Goal: Transaction & Acquisition: Book appointment/travel/reservation

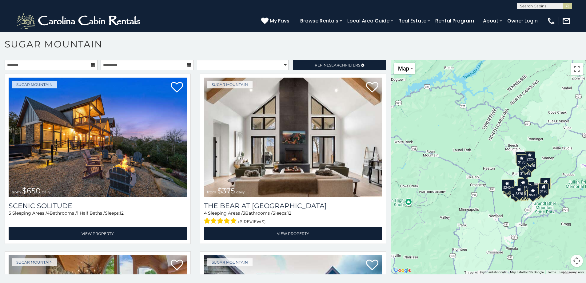
scroll to position [3, 0]
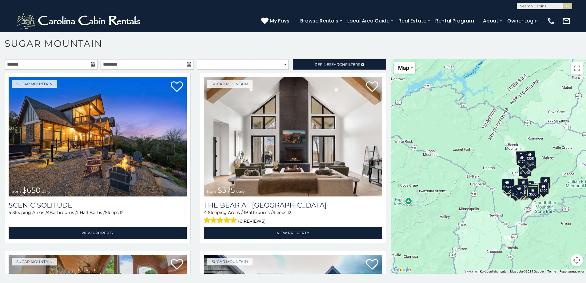
click at [573, 262] on button "Map camera controls" at bounding box center [576, 260] width 12 height 12
click at [556, 263] on button "Zoom out" at bounding box center [561, 260] width 12 height 12
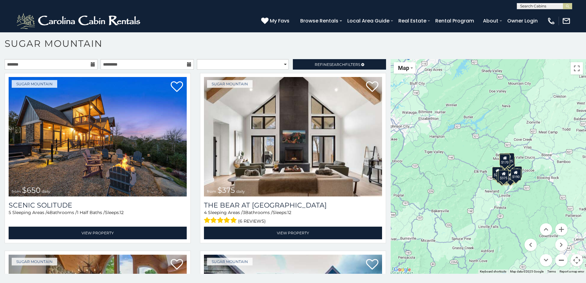
click at [556, 263] on button "Zoom out" at bounding box center [561, 260] width 12 height 12
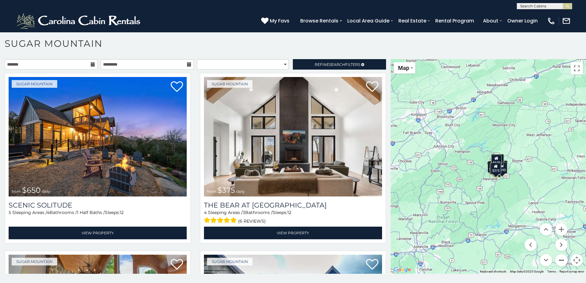
click at [556, 263] on button "Zoom out" at bounding box center [561, 260] width 12 height 12
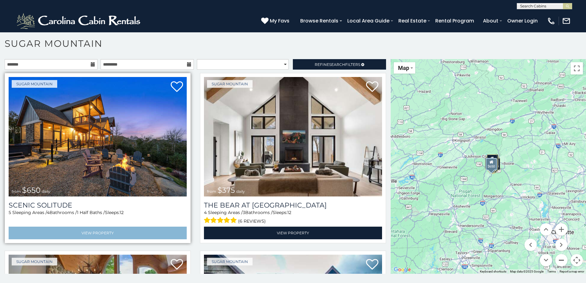
scroll to position [0, 0]
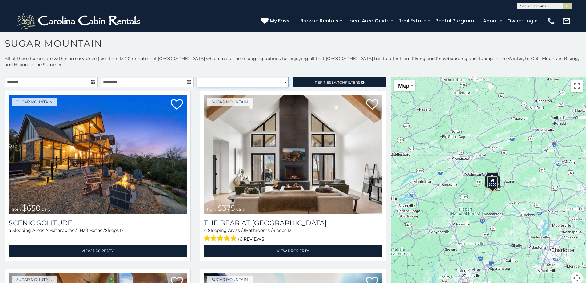
click at [280, 81] on select "**********" at bounding box center [243, 82] width 92 height 10
select select "*********"
click at [197, 77] on select "**********" at bounding box center [243, 82] width 92 height 10
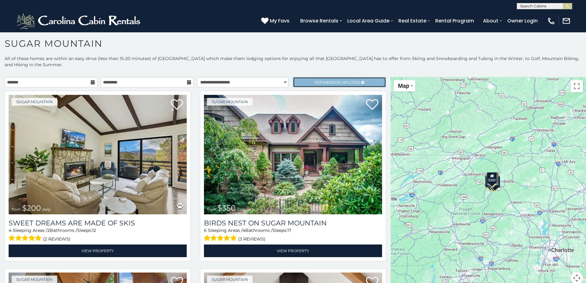
click at [316, 82] on span "Refine Search Filters" at bounding box center [338, 82] width 46 height 5
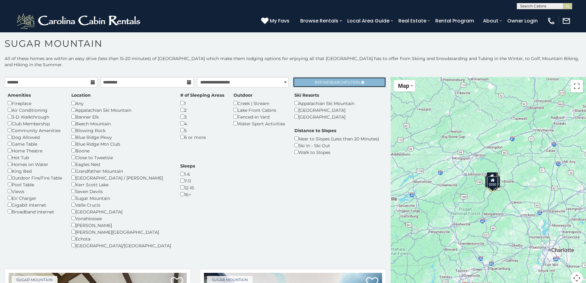
click at [307, 84] on link "Refine Search Filters" at bounding box center [339, 82] width 93 height 10
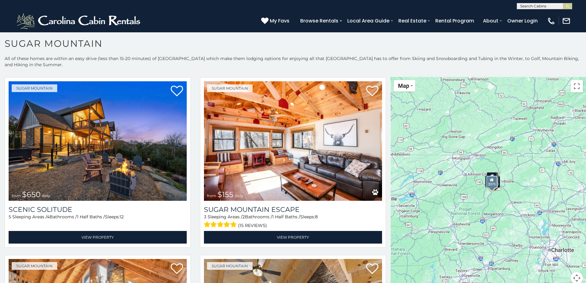
scroll to position [369, 0]
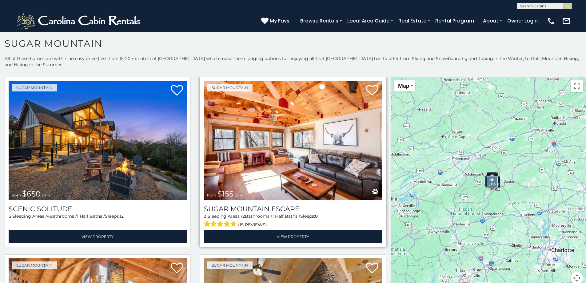
click at [252, 161] on img at bounding box center [293, 140] width 178 height 119
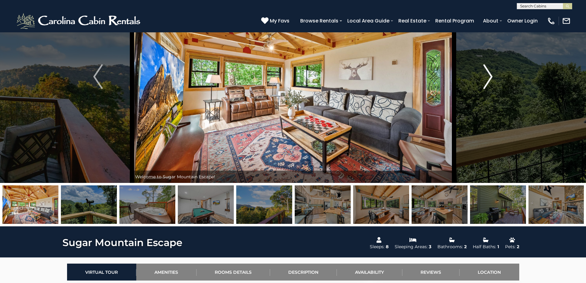
click at [489, 83] on img "Next" at bounding box center [487, 76] width 9 height 25
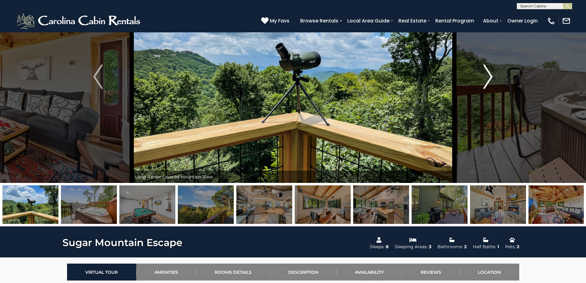
click at [489, 83] on img "Next" at bounding box center [487, 76] width 9 height 25
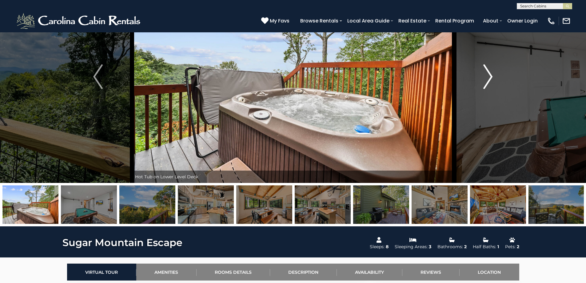
click at [489, 83] on img "Next" at bounding box center [487, 76] width 9 height 25
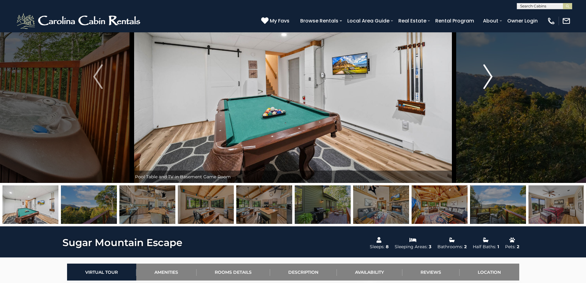
click at [489, 83] on img "Next" at bounding box center [487, 76] width 9 height 25
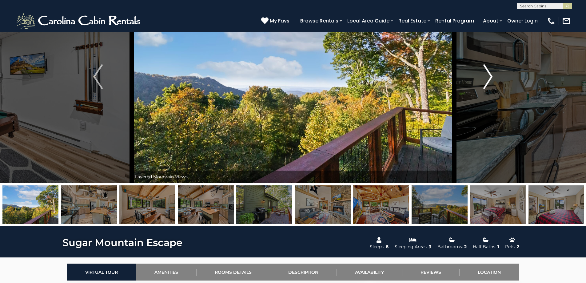
click at [489, 83] on img "Next" at bounding box center [487, 76] width 9 height 25
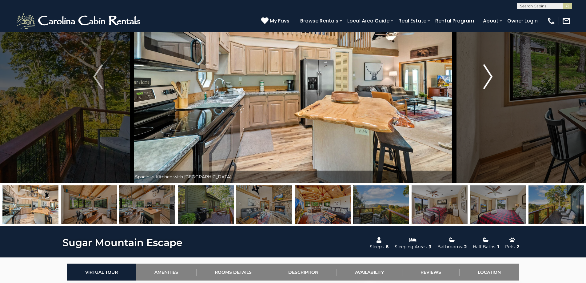
click at [488, 80] on img "Next" at bounding box center [487, 76] width 9 height 25
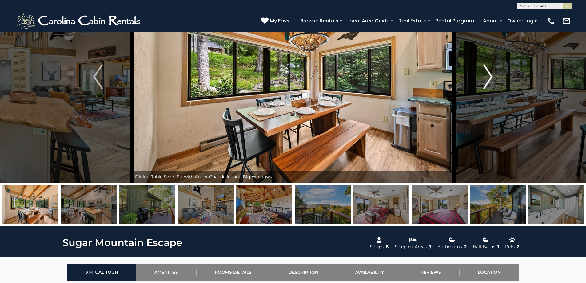
click at [488, 80] on img "Next" at bounding box center [487, 76] width 9 height 25
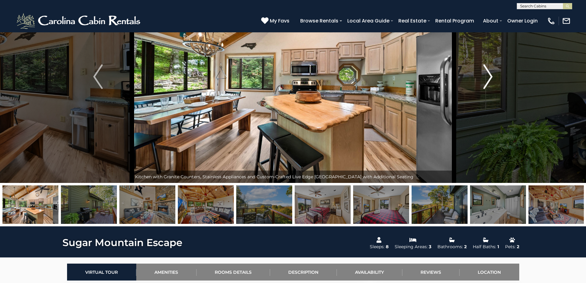
click at [488, 80] on img "Next" at bounding box center [487, 76] width 9 height 25
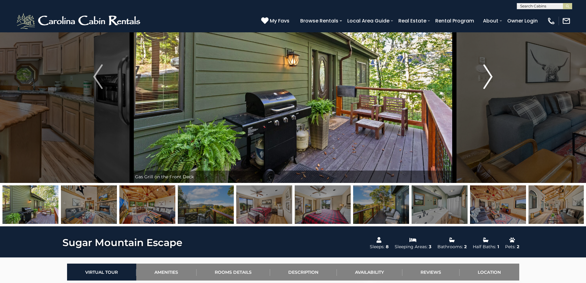
click at [488, 80] on img "Next" at bounding box center [487, 76] width 9 height 25
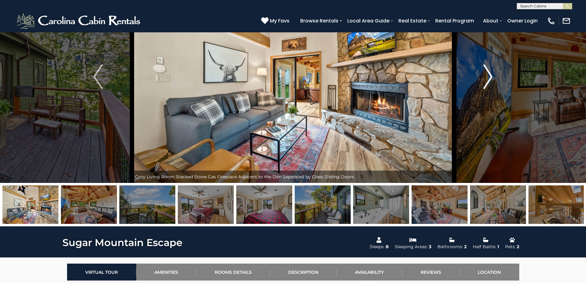
click at [488, 80] on img "Next" at bounding box center [487, 76] width 9 height 25
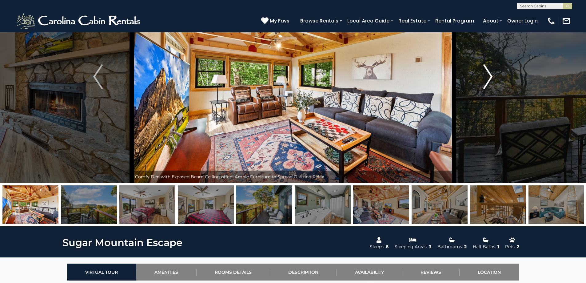
click at [488, 80] on img "Next" at bounding box center [487, 76] width 9 height 25
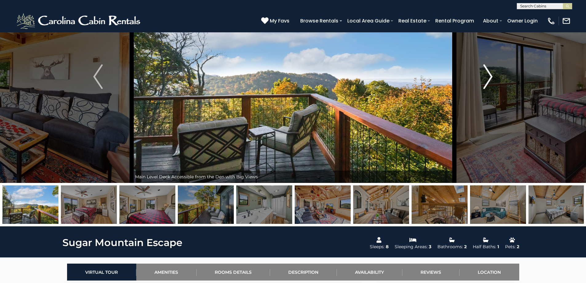
click at [488, 80] on img "Next" at bounding box center [487, 76] width 9 height 25
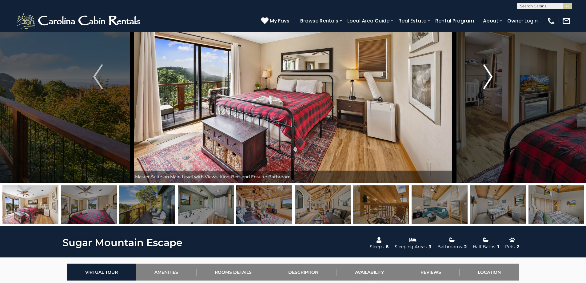
click at [488, 80] on img "Next" at bounding box center [487, 76] width 9 height 25
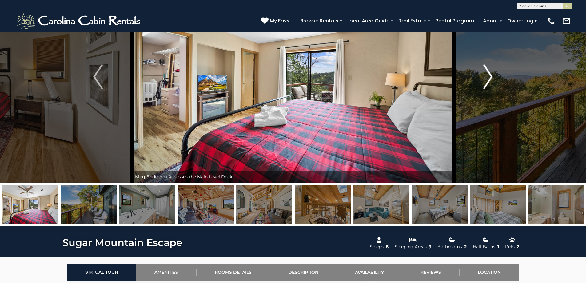
click at [488, 80] on img "Next" at bounding box center [487, 76] width 9 height 25
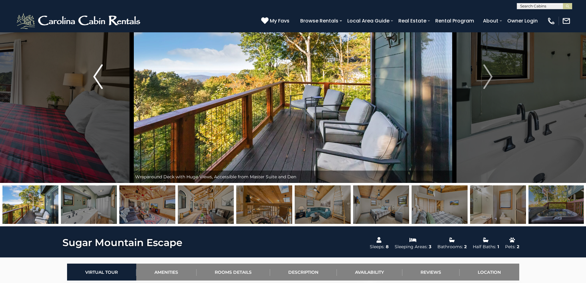
click at [100, 81] on img "Previous" at bounding box center [97, 76] width 9 height 25
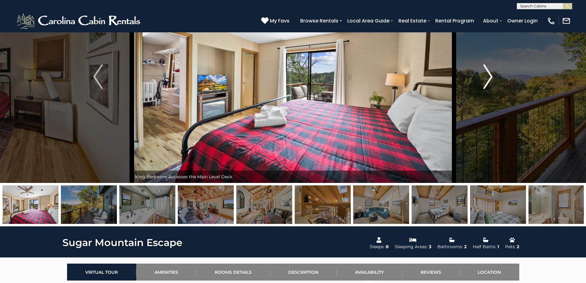
click at [484, 72] on img "Next" at bounding box center [487, 76] width 9 height 25
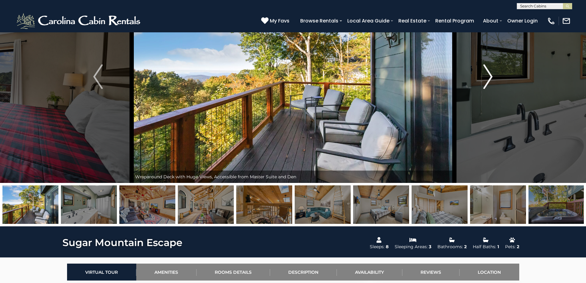
click at [484, 72] on img "Next" at bounding box center [487, 76] width 9 height 25
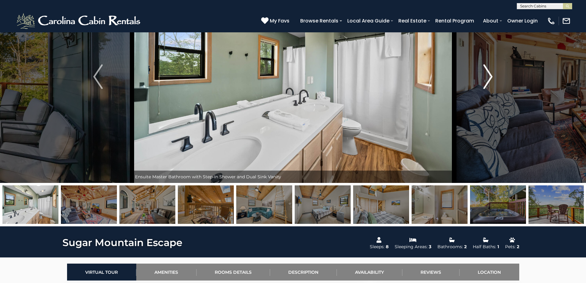
click at [484, 72] on img "Next" at bounding box center [487, 76] width 9 height 25
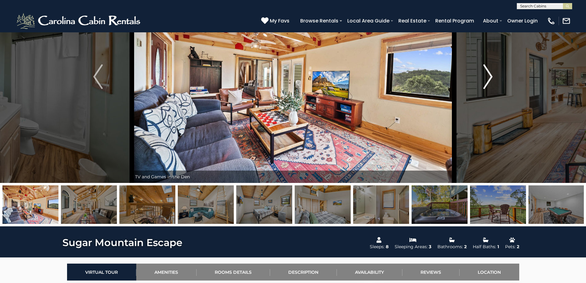
click at [484, 72] on img "Next" at bounding box center [487, 76] width 9 height 25
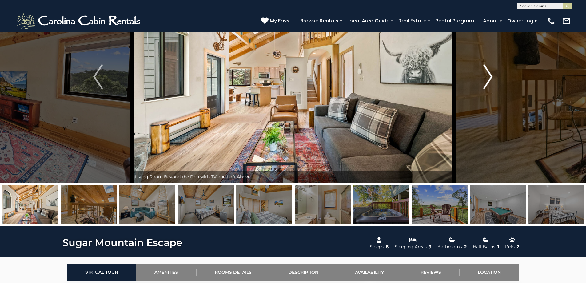
click at [484, 72] on img "Next" at bounding box center [487, 76] width 9 height 25
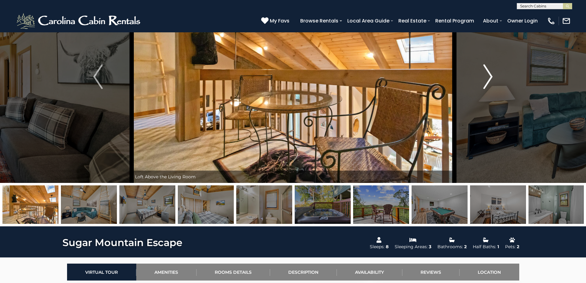
click at [484, 72] on img "Next" at bounding box center [487, 76] width 9 height 25
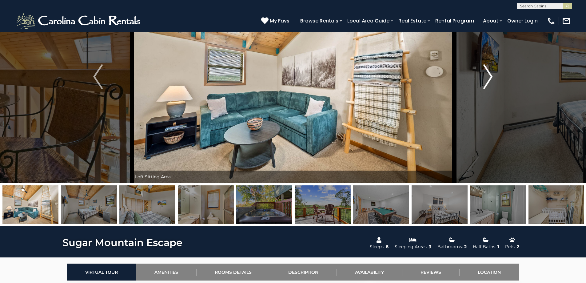
click at [484, 72] on img "Next" at bounding box center [487, 76] width 9 height 25
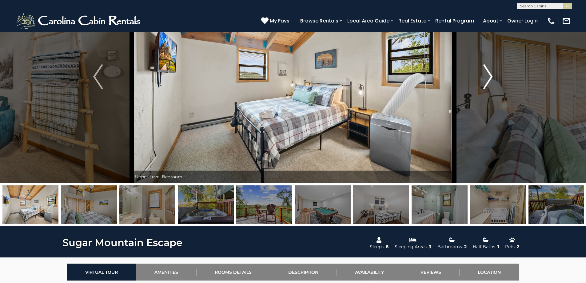
click at [484, 72] on img "Next" at bounding box center [487, 76] width 9 height 25
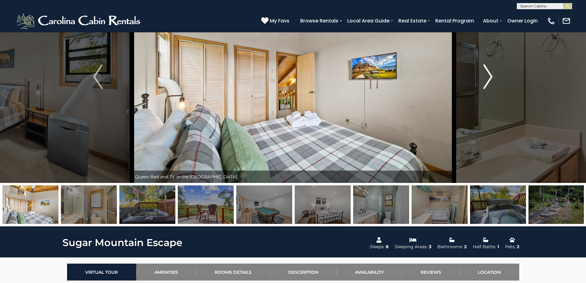
click at [484, 72] on img "Next" at bounding box center [487, 76] width 9 height 25
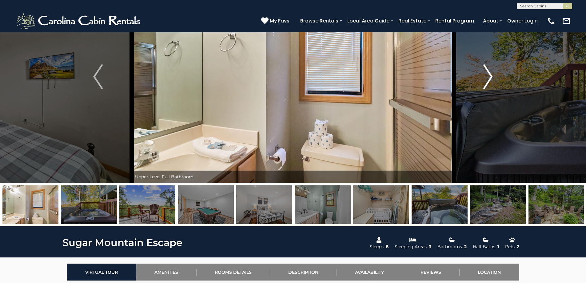
click at [484, 72] on img "Next" at bounding box center [487, 76] width 9 height 25
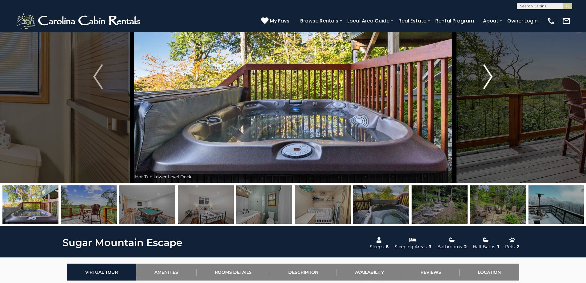
click at [484, 72] on img "Next" at bounding box center [487, 76] width 9 height 25
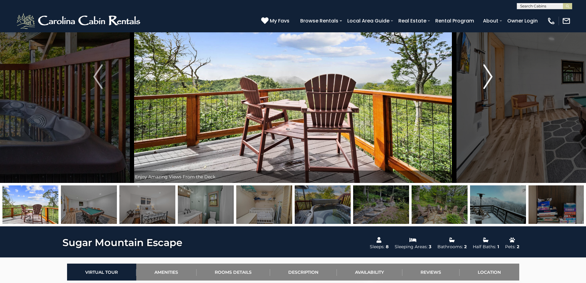
click at [484, 72] on img "Next" at bounding box center [487, 76] width 9 height 25
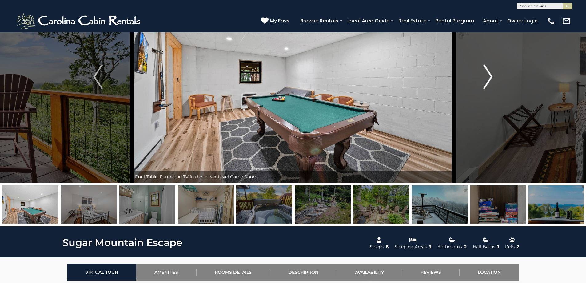
click at [484, 72] on img "Next" at bounding box center [487, 76] width 9 height 25
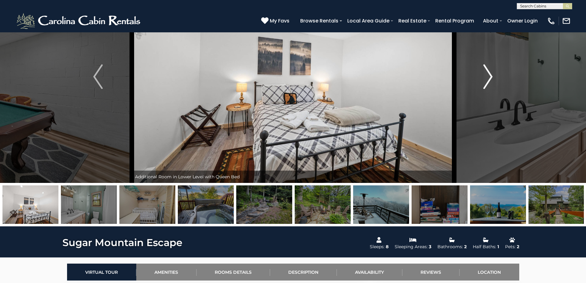
click at [484, 72] on img "Next" at bounding box center [487, 76] width 9 height 25
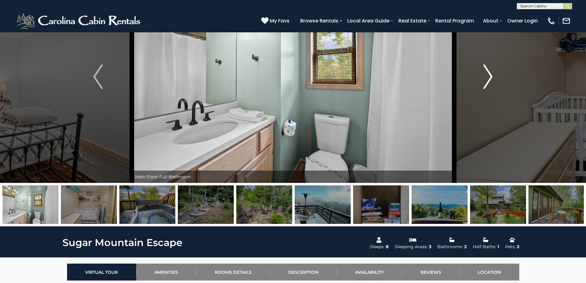
click at [484, 72] on img "Next" at bounding box center [487, 76] width 9 height 25
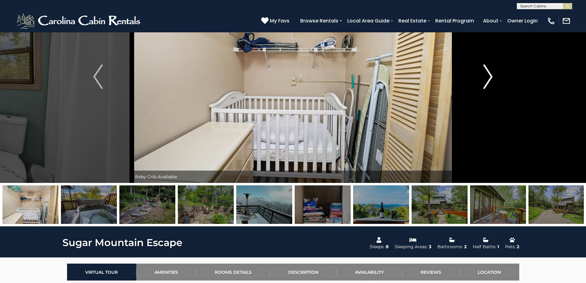
click at [484, 72] on img "Next" at bounding box center [487, 76] width 9 height 25
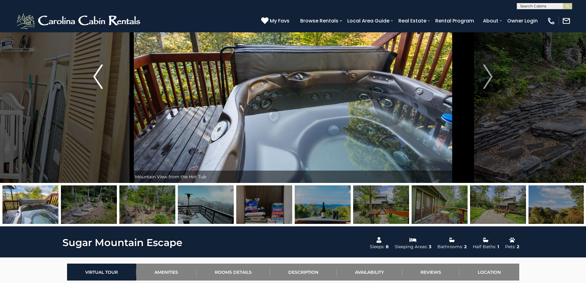
click at [97, 80] on img "Previous" at bounding box center [97, 76] width 9 height 25
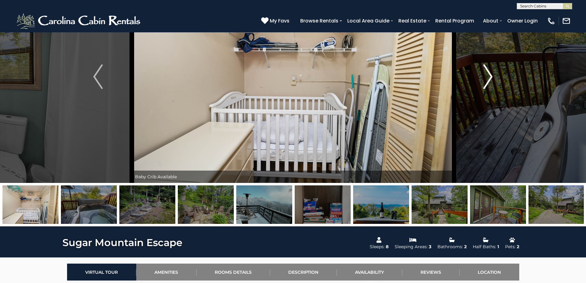
click at [492, 75] on img "Next" at bounding box center [487, 76] width 9 height 25
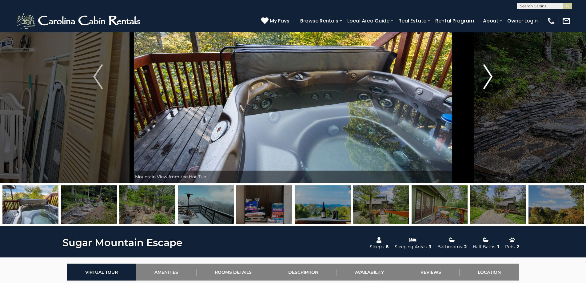
click at [492, 75] on img "Next" at bounding box center [487, 76] width 9 height 25
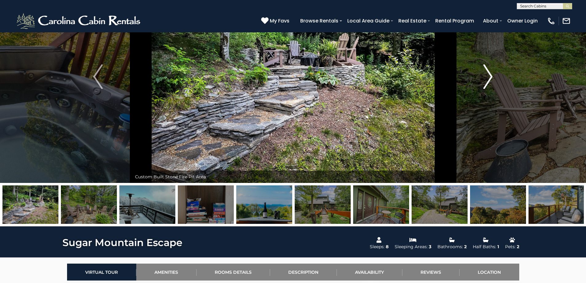
click at [492, 75] on img "Next" at bounding box center [487, 76] width 9 height 25
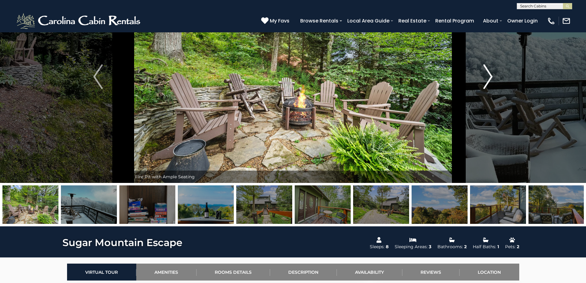
click at [492, 75] on img "Next" at bounding box center [487, 76] width 9 height 25
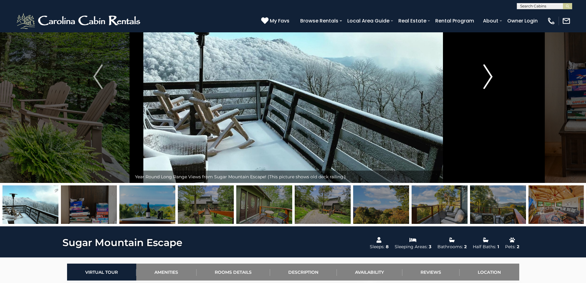
click at [492, 75] on img "Next" at bounding box center [487, 76] width 9 height 25
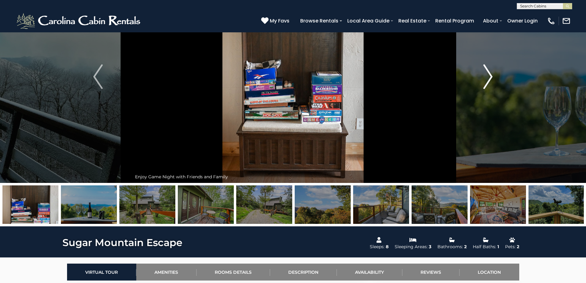
click at [492, 75] on img "Next" at bounding box center [487, 76] width 9 height 25
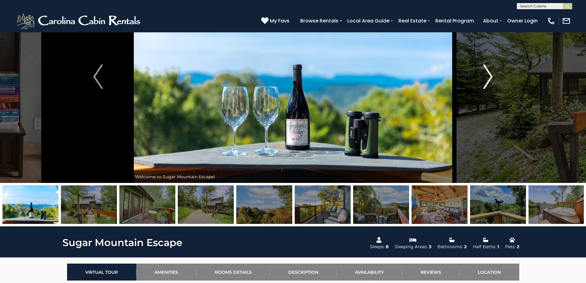
click at [492, 75] on img "Next" at bounding box center [487, 76] width 9 height 25
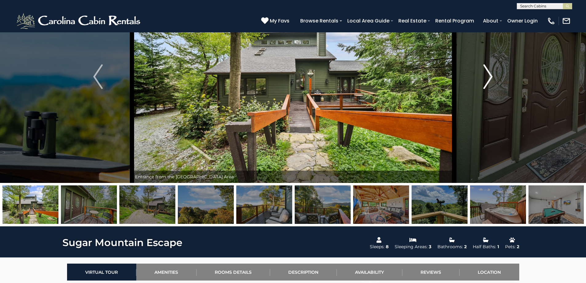
click at [492, 75] on img "Next" at bounding box center [487, 76] width 9 height 25
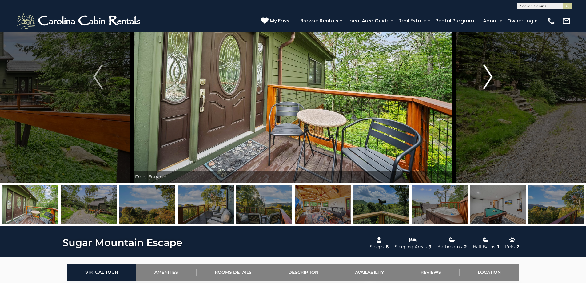
click at [492, 75] on img "Next" at bounding box center [487, 76] width 9 height 25
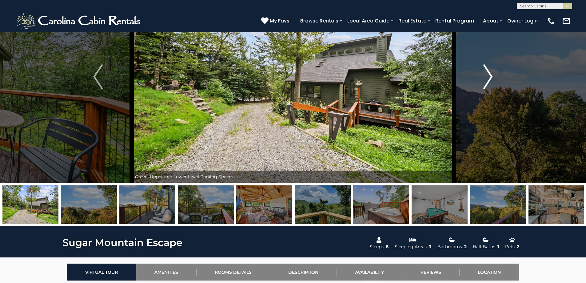
click at [492, 75] on img "Next" at bounding box center [487, 76] width 9 height 25
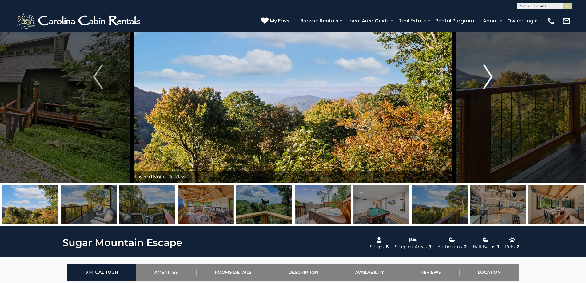
click at [492, 75] on img "Next" at bounding box center [487, 76] width 9 height 25
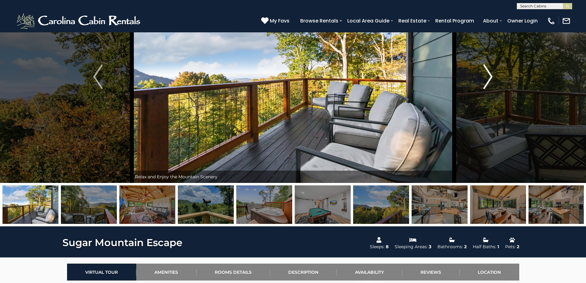
click at [492, 75] on img "Next" at bounding box center [487, 76] width 9 height 25
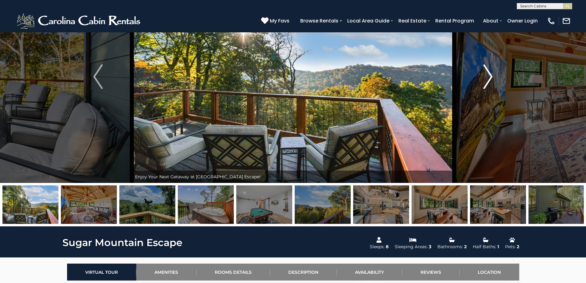
click at [492, 75] on img "Next" at bounding box center [487, 76] width 9 height 25
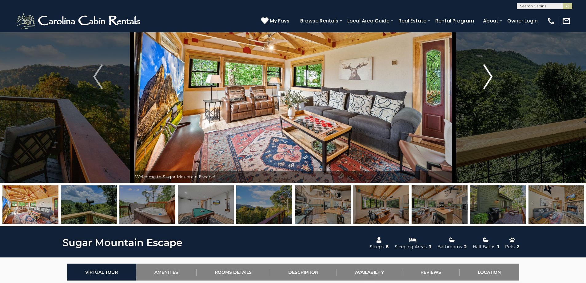
click at [492, 75] on img "Next" at bounding box center [487, 76] width 9 height 25
